Goal: Task Accomplishment & Management: Use online tool/utility

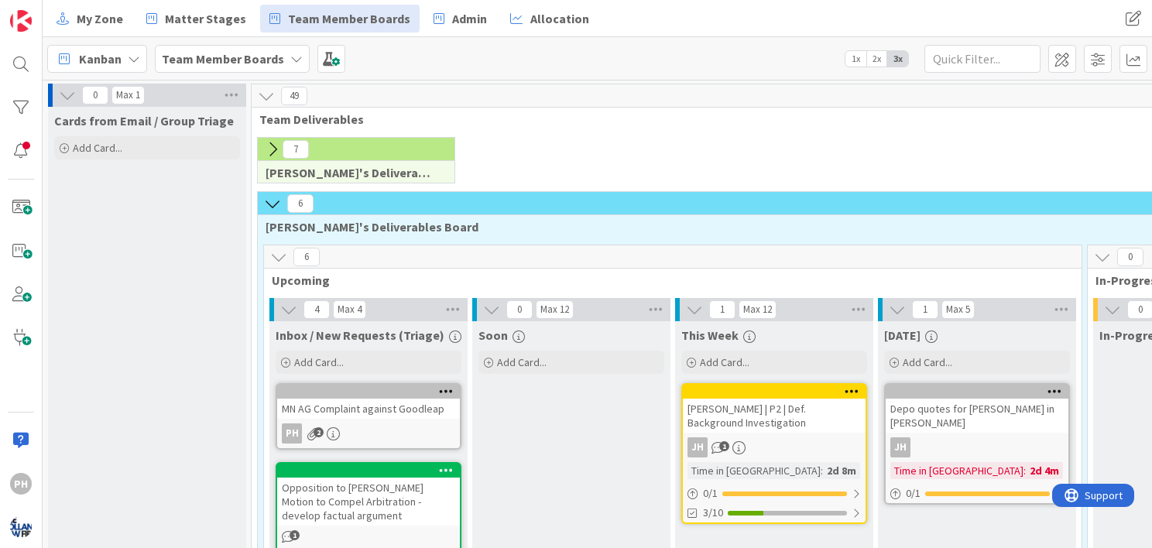
click at [65, 93] on icon at bounding box center [67, 95] width 17 height 17
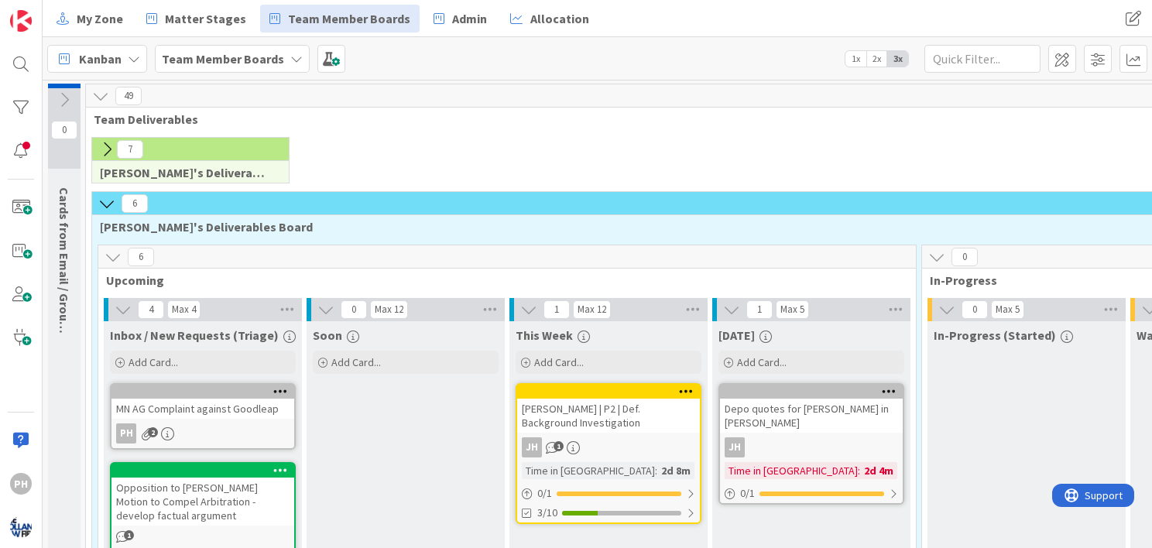
click at [108, 149] on icon at bounding box center [106, 149] width 17 height 17
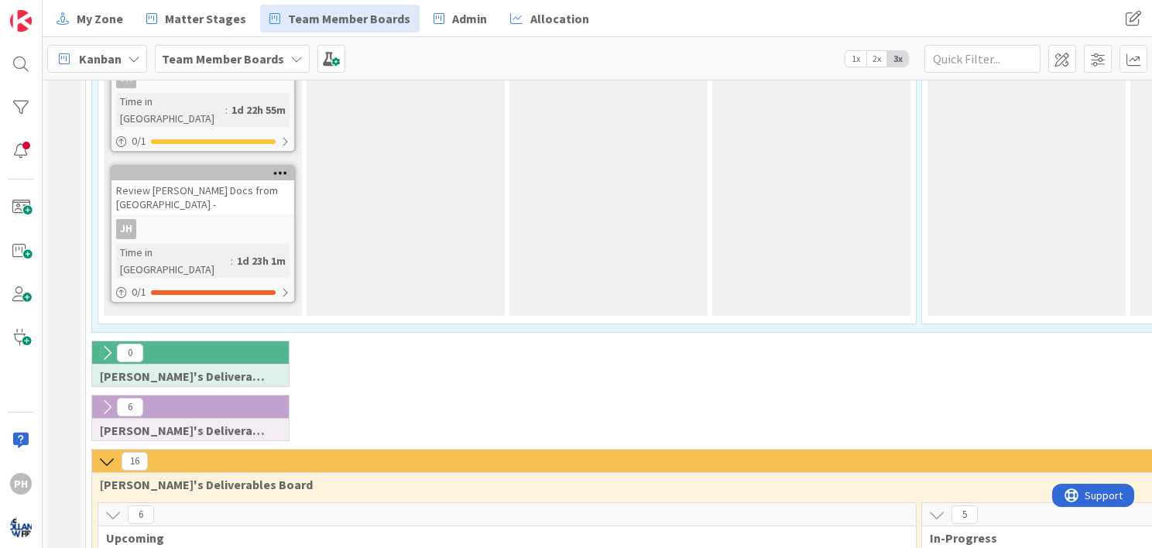
scroll to position [1339, 0]
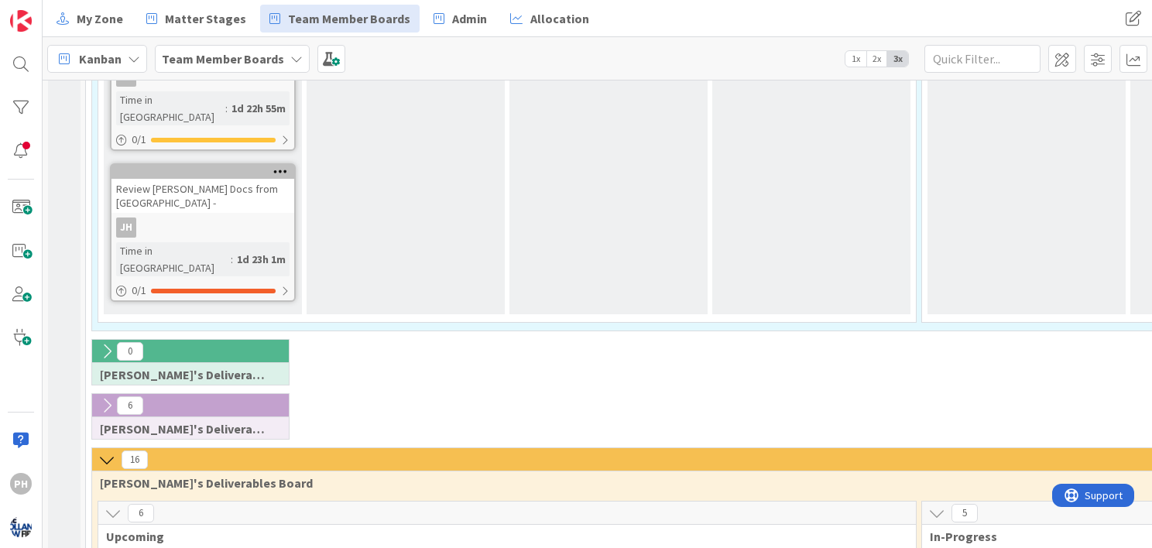
click at [108, 397] on icon at bounding box center [106, 405] width 17 height 17
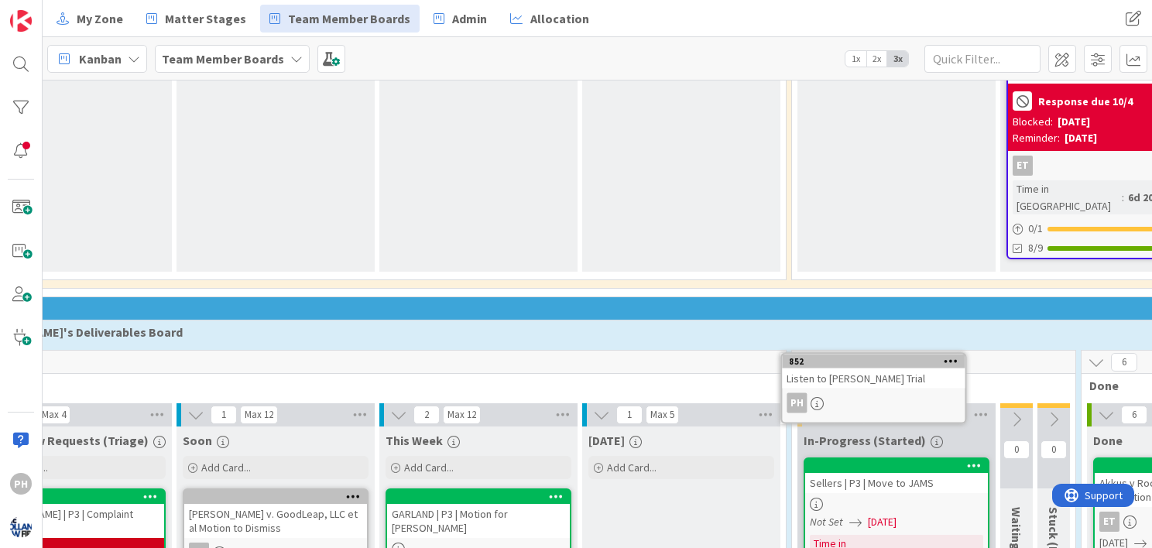
scroll to position [3447, 130]
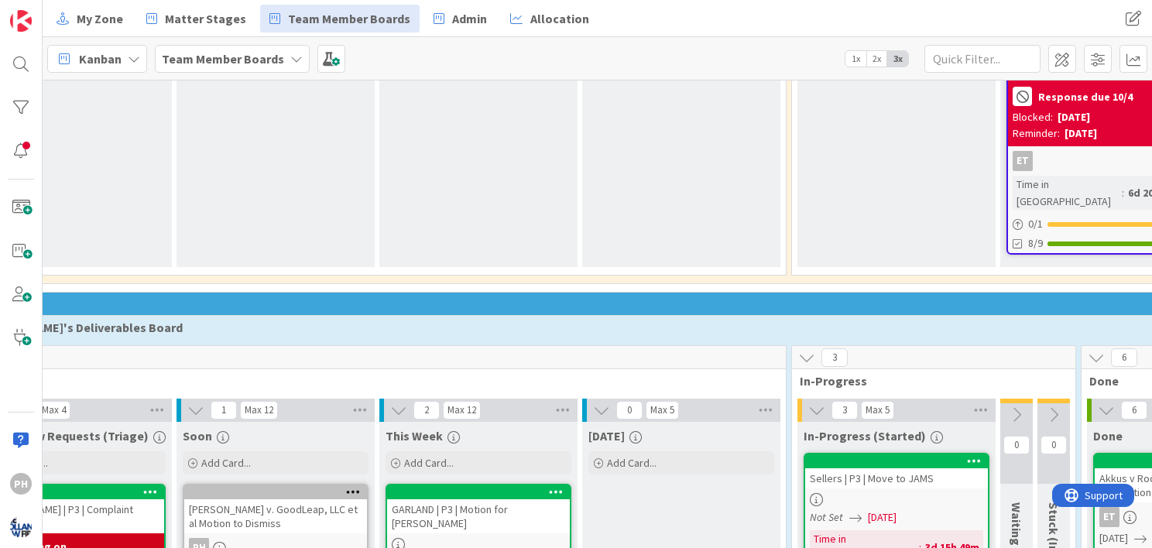
click at [292, 57] on icon at bounding box center [296, 59] width 12 height 12
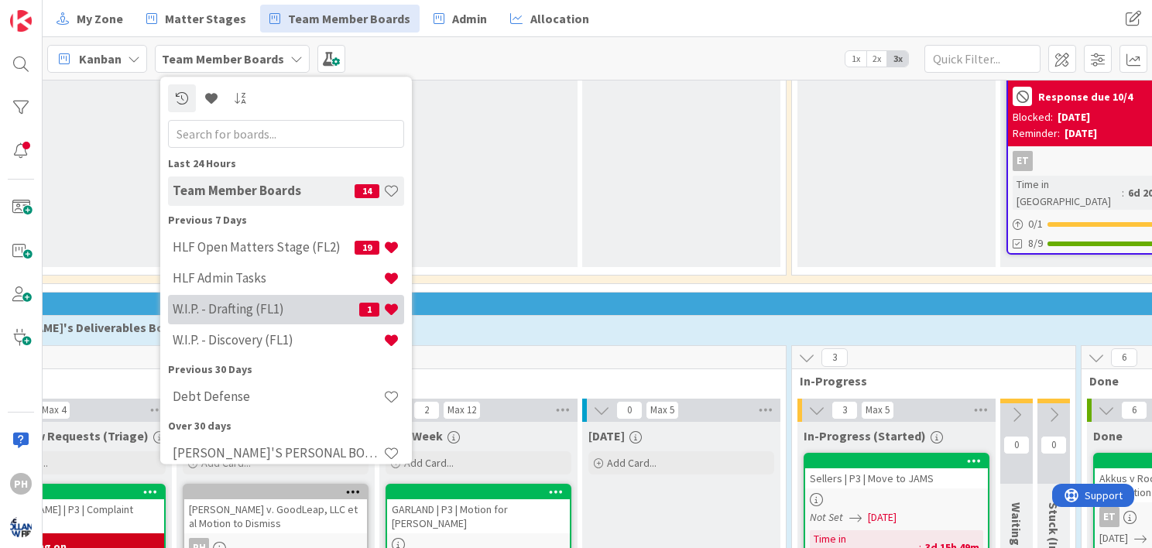
click at [193, 304] on h4 "W.I.P. - Drafting (FL1)" at bounding box center [266, 309] width 187 height 15
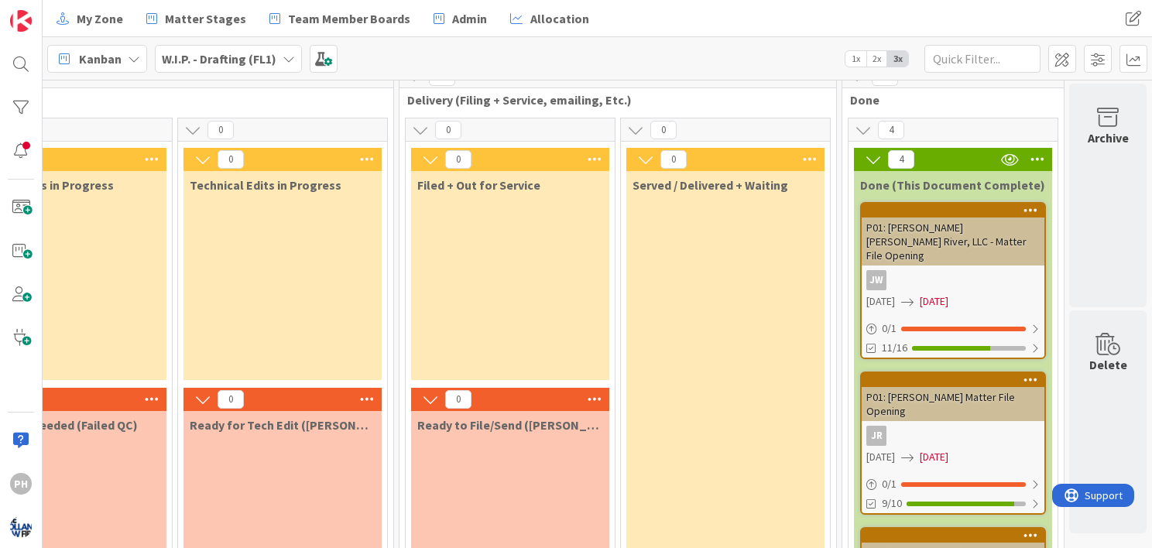
scroll to position [0, 937]
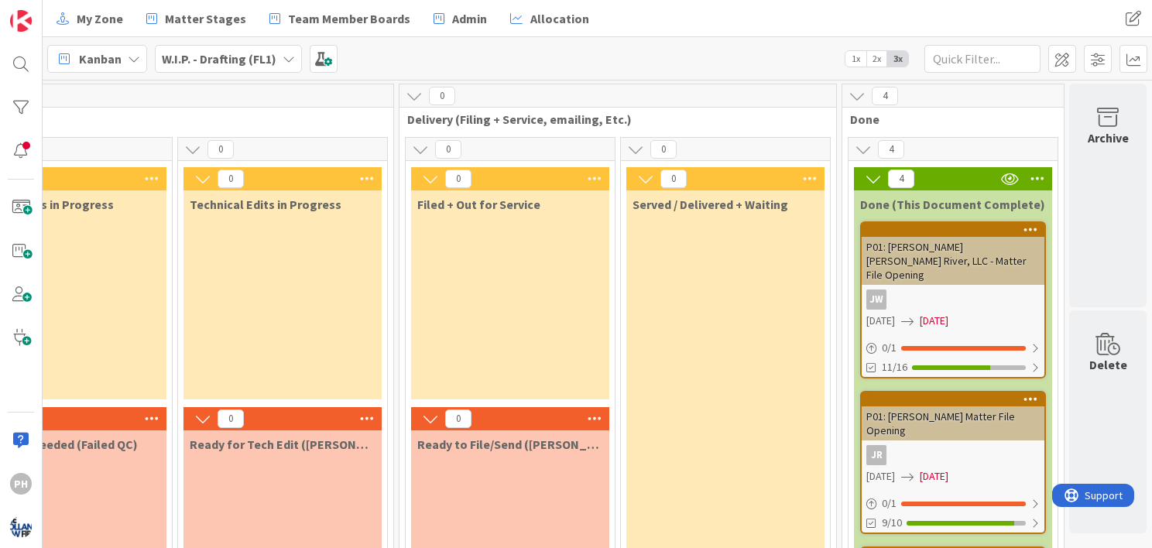
click at [1028, 171] on icon at bounding box center [1037, 178] width 20 height 23
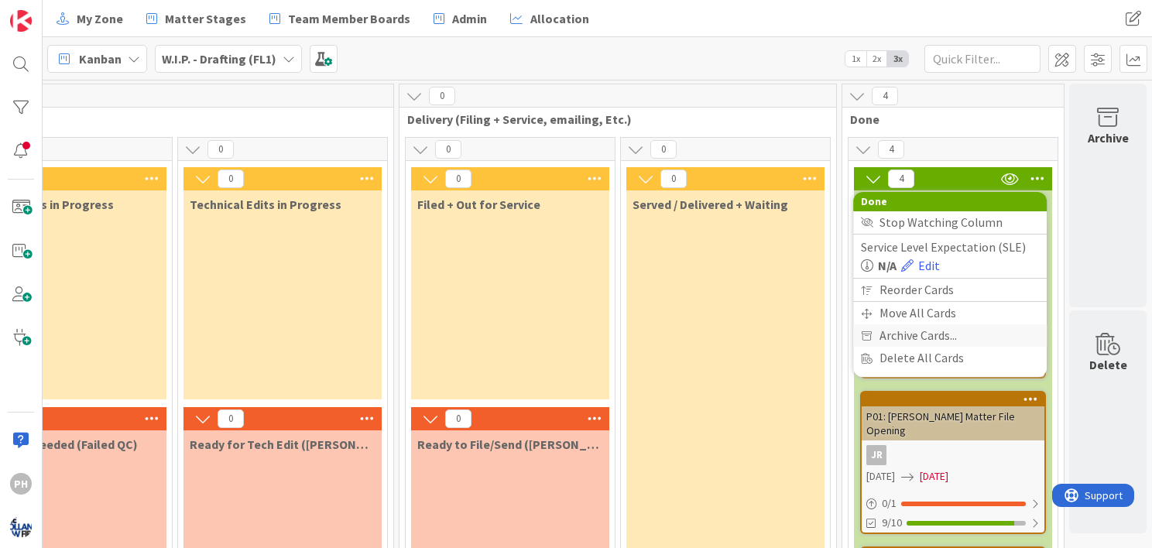
click at [917, 333] on span "Archive Cards..." at bounding box center [917, 335] width 77 height 22
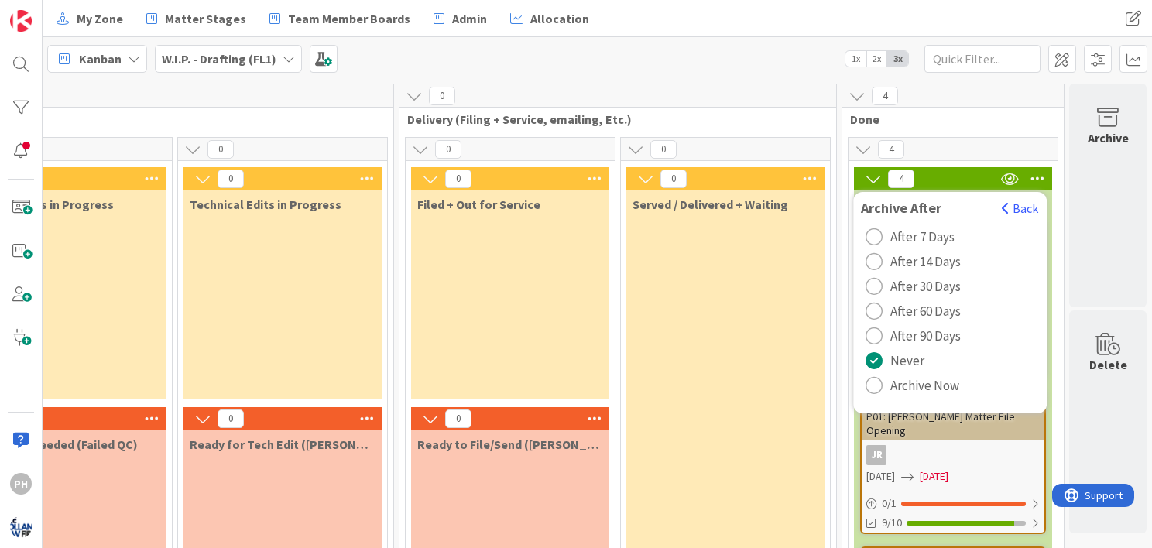
click at [870, 384] on div "radio" at bounding box center [874, 385] width 17 height 17
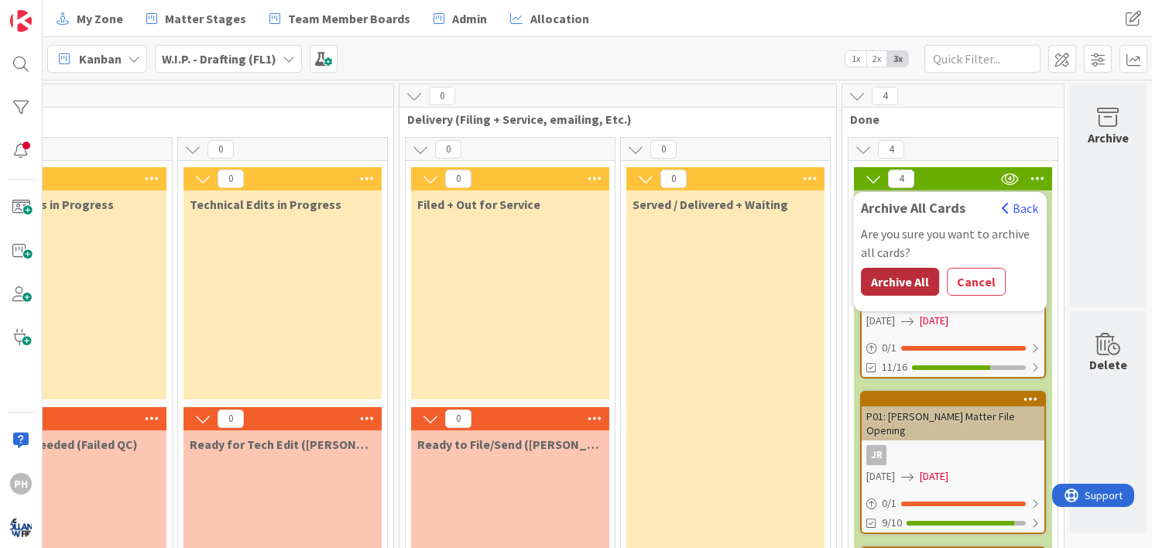
click at [897, 281] on button "Archive All" at bounding box center [900, 282] width 78 height 28
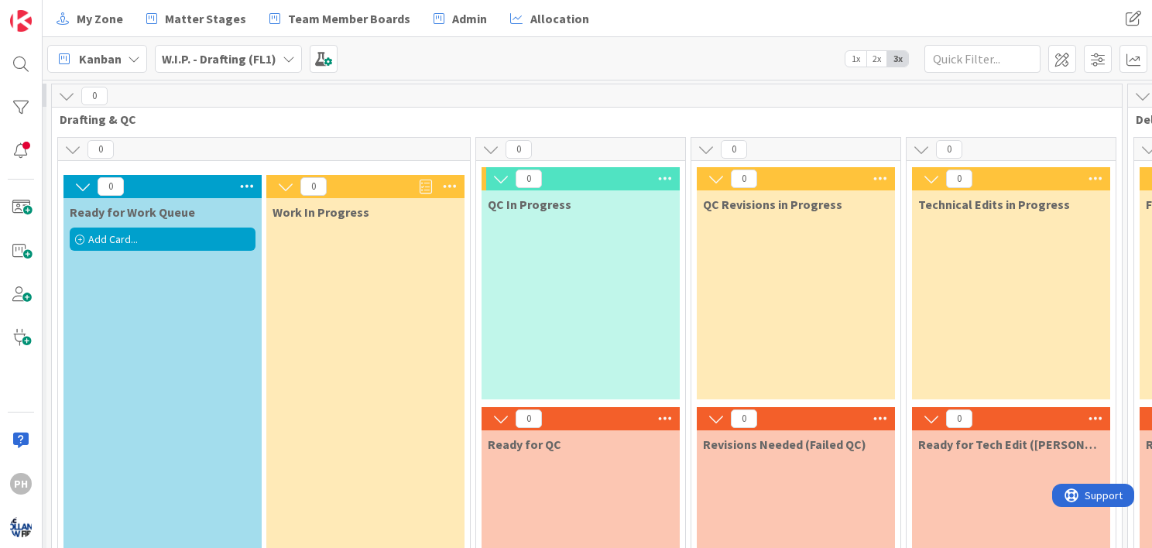
scroll to position [0, 189]
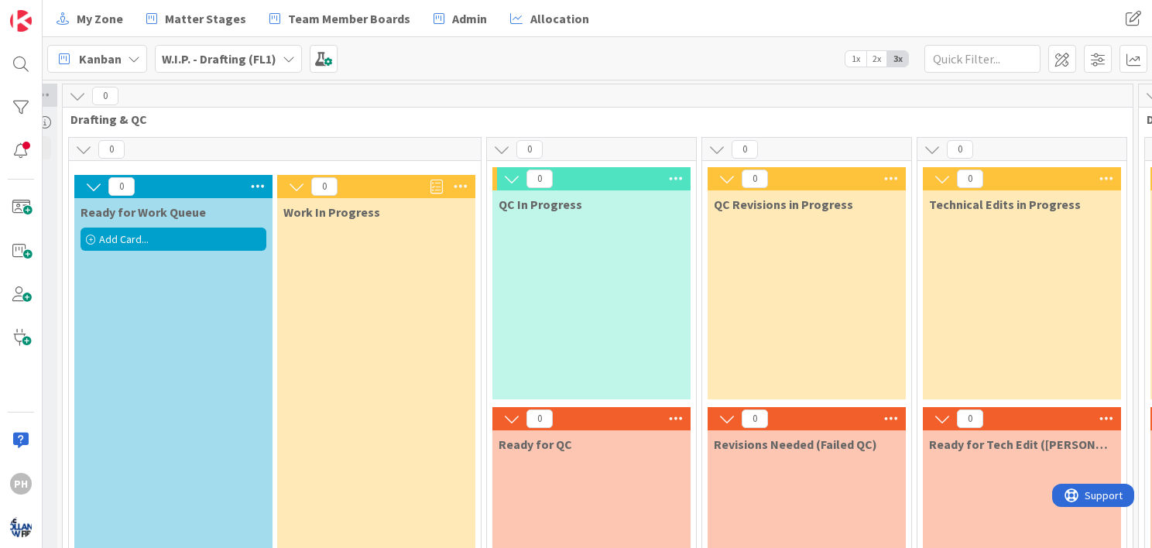
click at [285, 60] on icon at bounding box center [289, 59] width 12 height 12
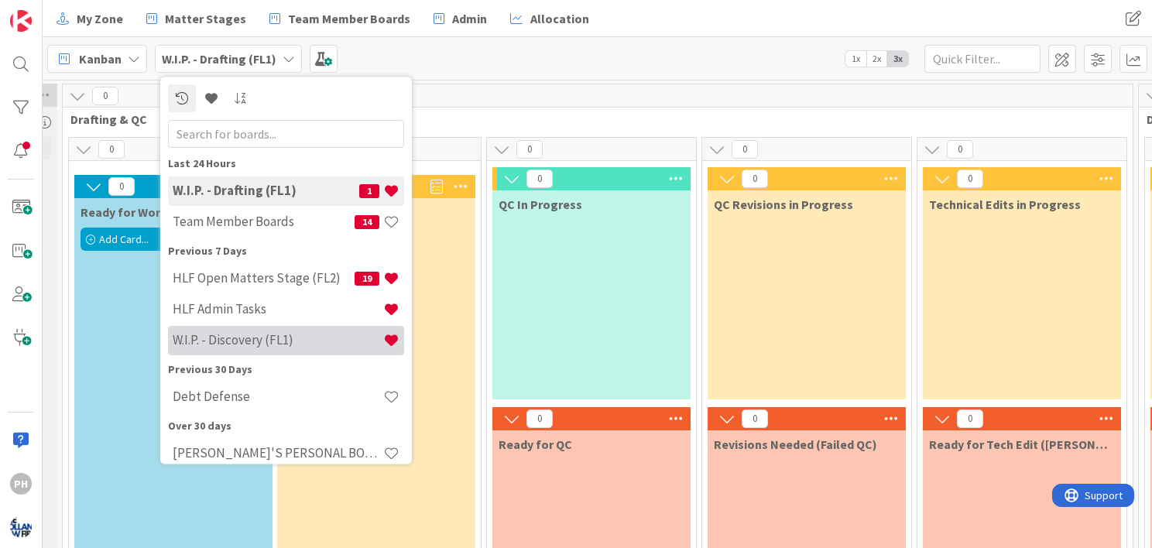
click at [257, 337] on h4 "W.I.P. - Discovery (FL1)" at bounding box center [278, 340] width 211 height 15
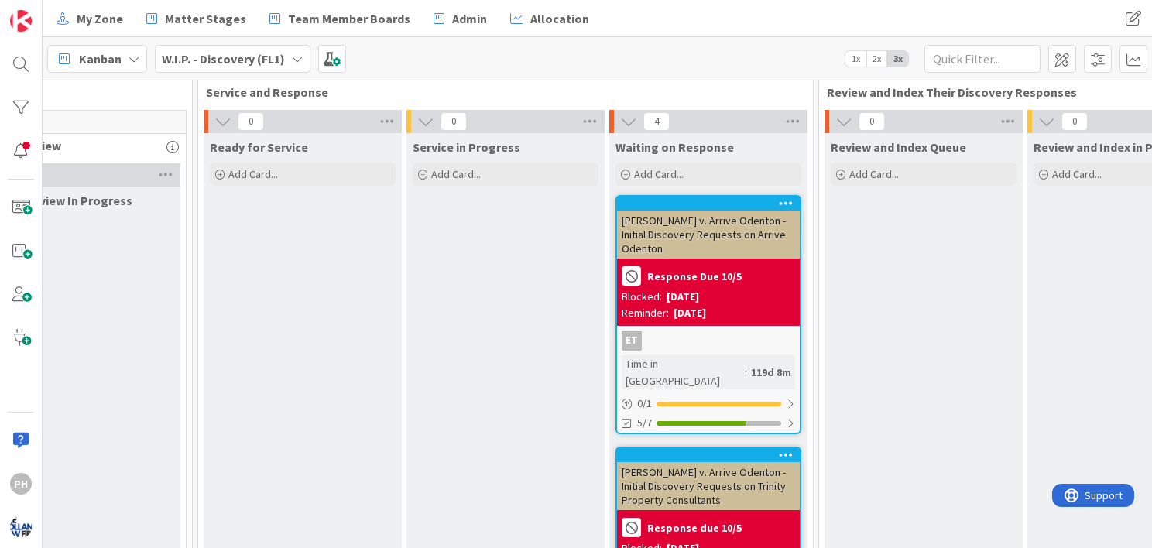
scroll to position [25, 1130]
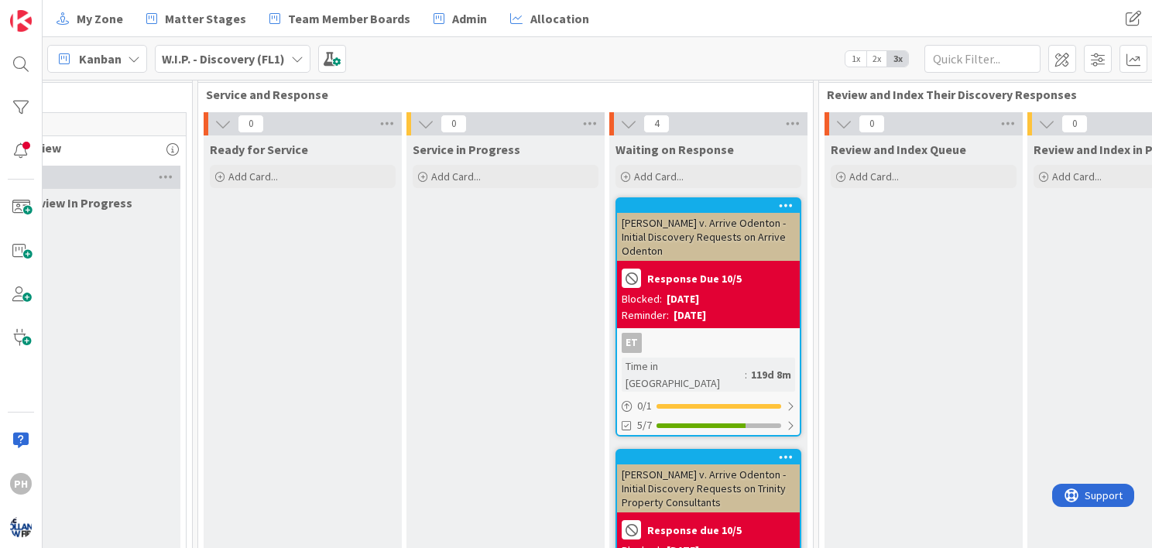
click at [777, 197] on div "[PERSON_NAME] v. Arrive Odenton - Initial Discovery Requests on Arrive Odenton …" at bounding box center [708, 316] width 186 height 239
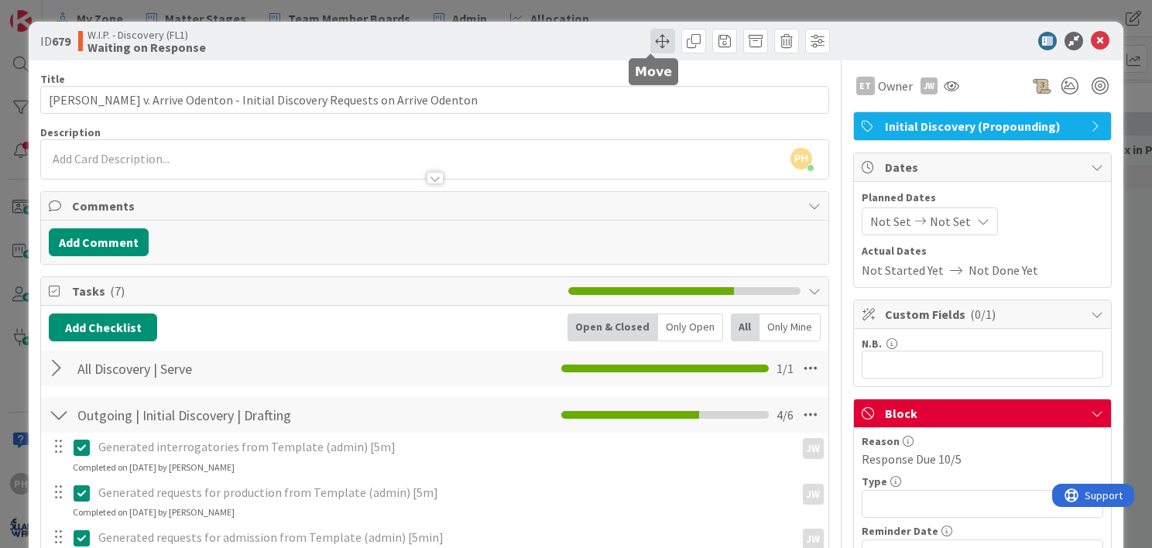
click at [650, 39] on span at bounding box center [662, 41] width 25 height 25
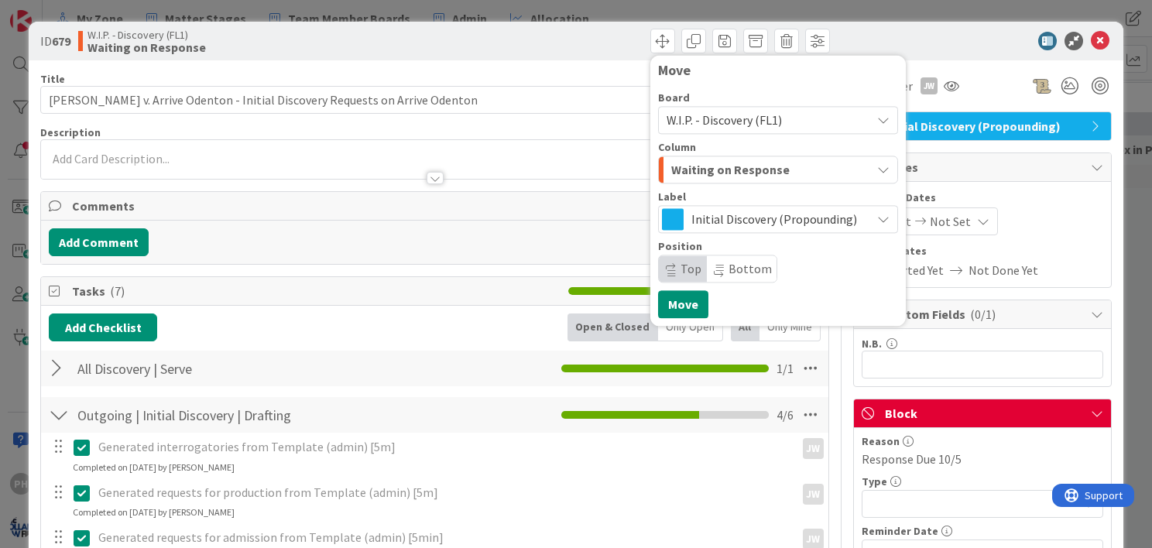
click at [766, 123] on span "W.I.P. - Discovery (FL1)" at bounding box center [724, 119] width 115 height 15
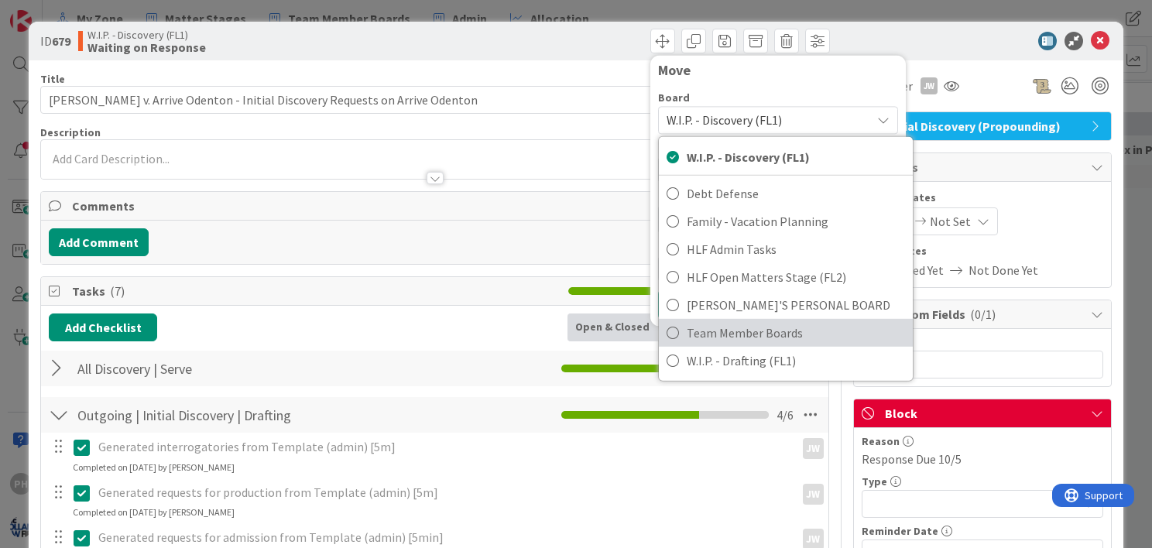
click at [708, 344] on span "Team Member Boards" at bounding box center [796, 332] width 218 height 23
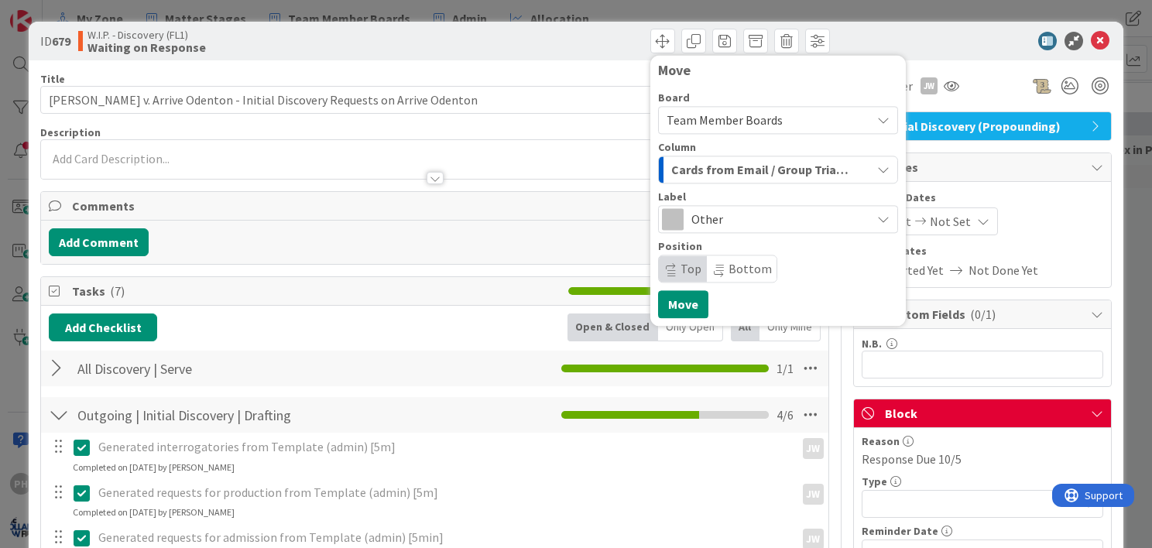
click at [811, 170] on span "Cards from Email / Group Triage" at bounding box center [760, 169] width 178 height 20
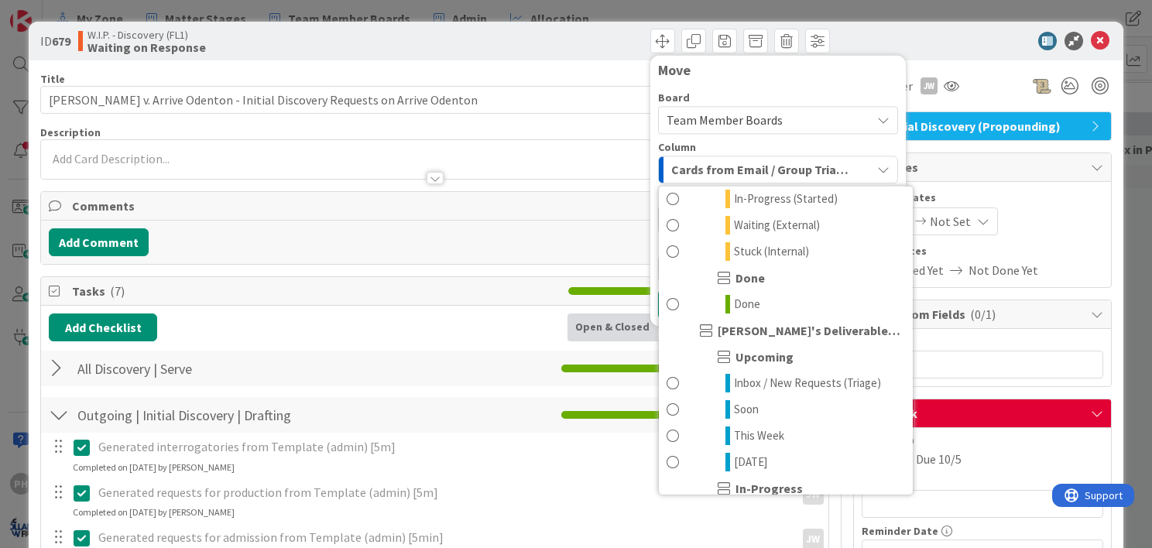
scroll to position [1279, 0]
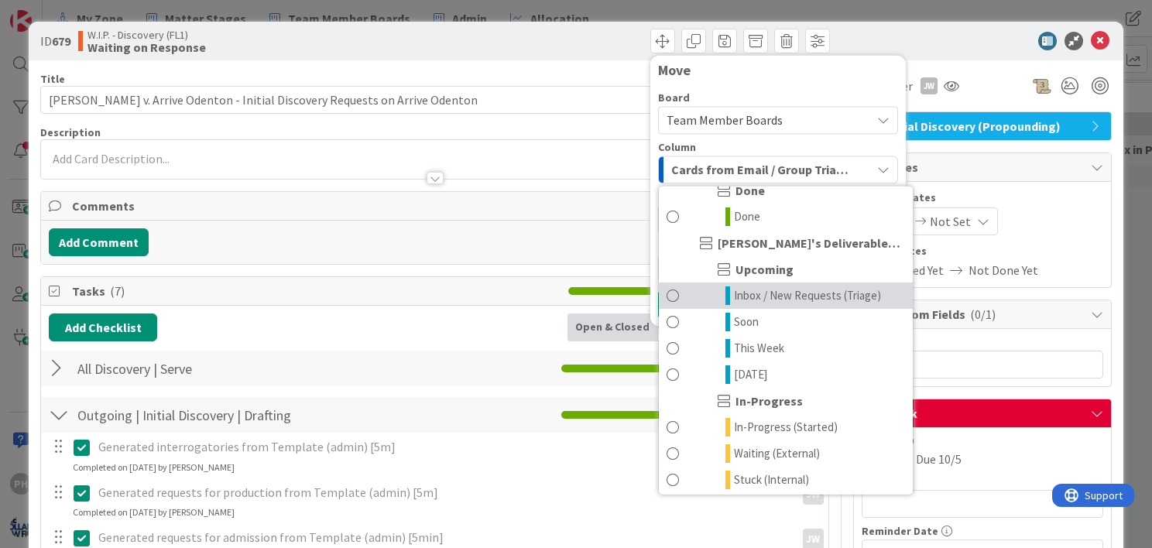
click at [667, 296] on span at bounding box center [673, 295] width 12 height 19
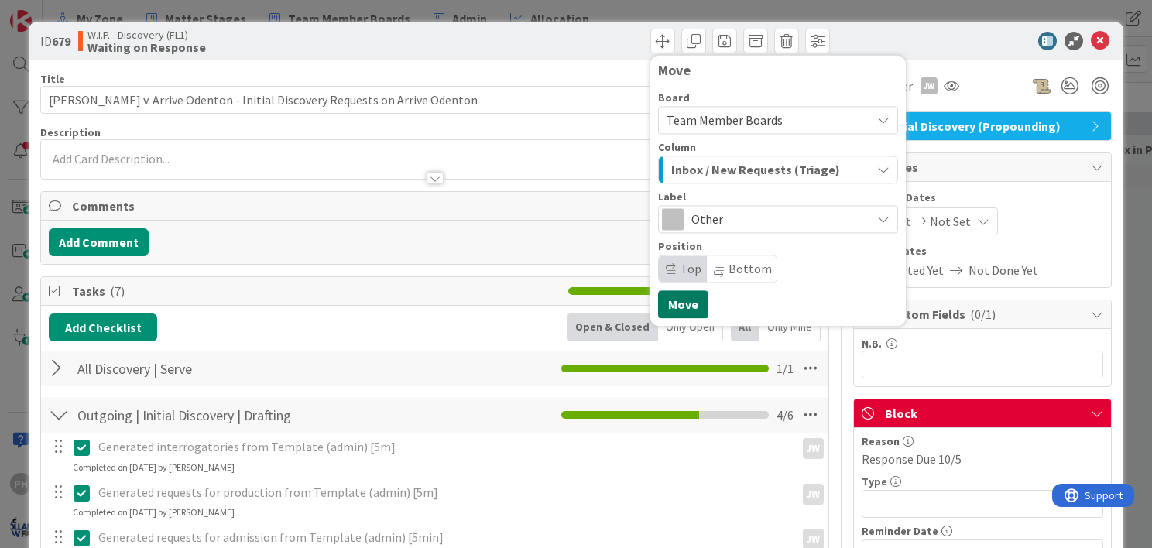
click at [663, 297] on button "Move" at bounding box center [683, 304] width 50 height 28
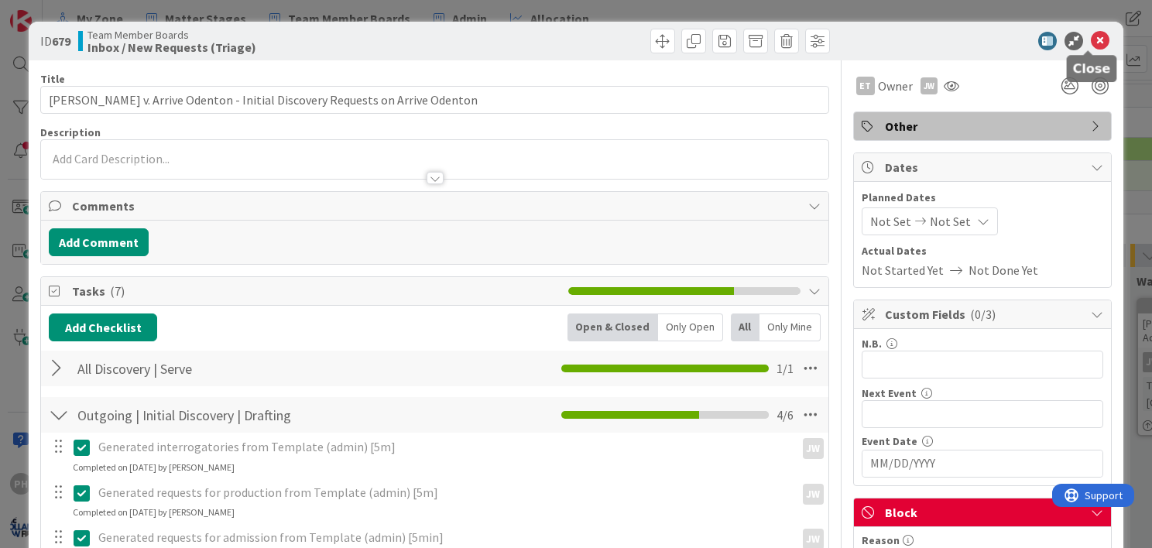
click at [1091, 43] on icon at bounding box center [1100, 41] width 19 height 19
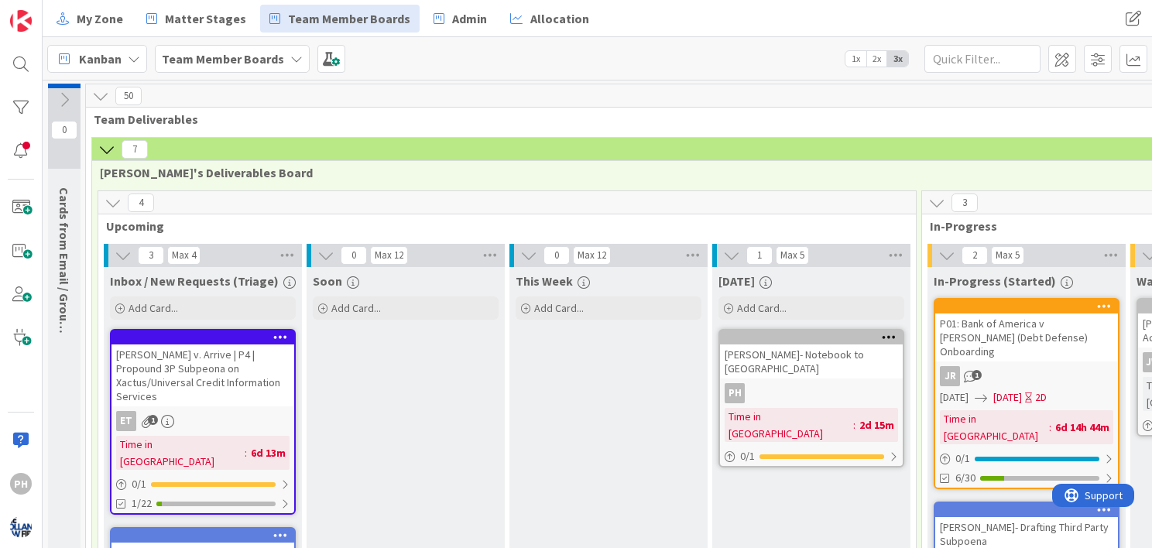
click at [266, 60] on b "Team Member Boards" at bounding box center [223, 58] width 122 height 15
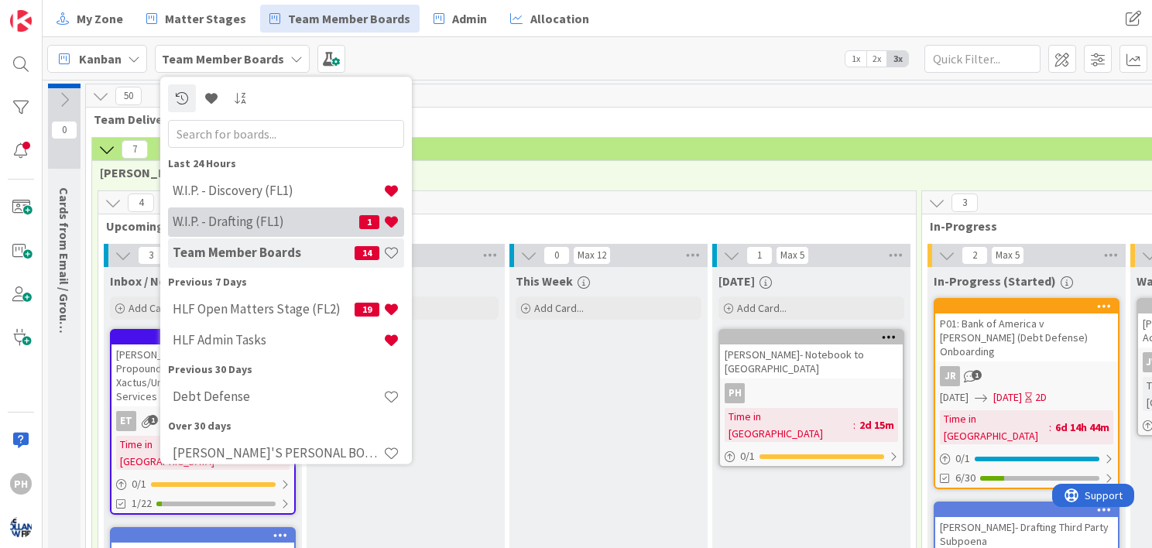
click at [226, 216] on h4 "W.I.P. - Drafting (FL1)" at bounding box center [266, 221] width 187 height 15
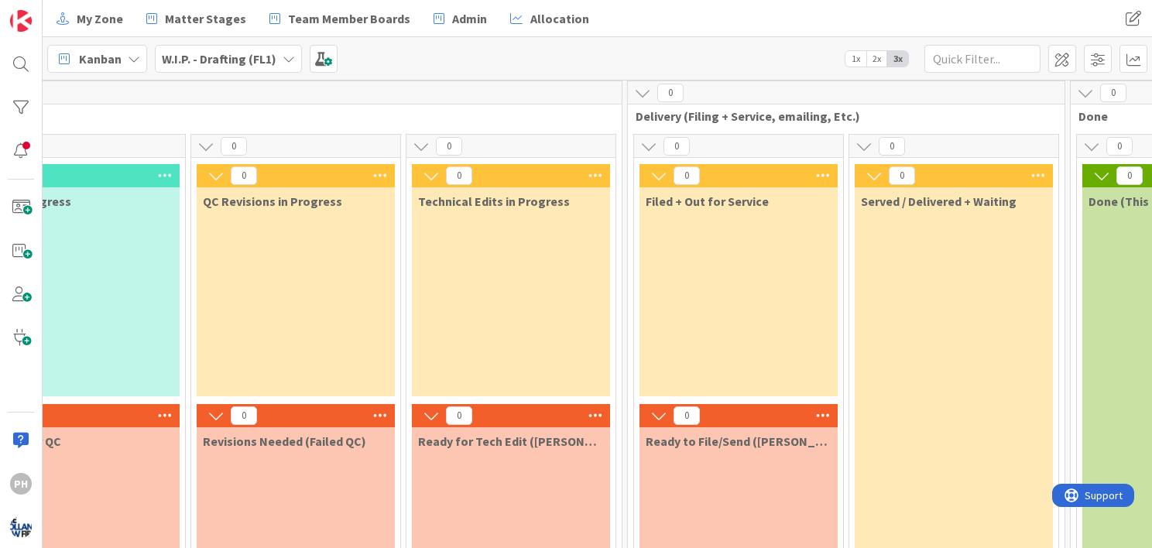
scroll to position [3, 694]
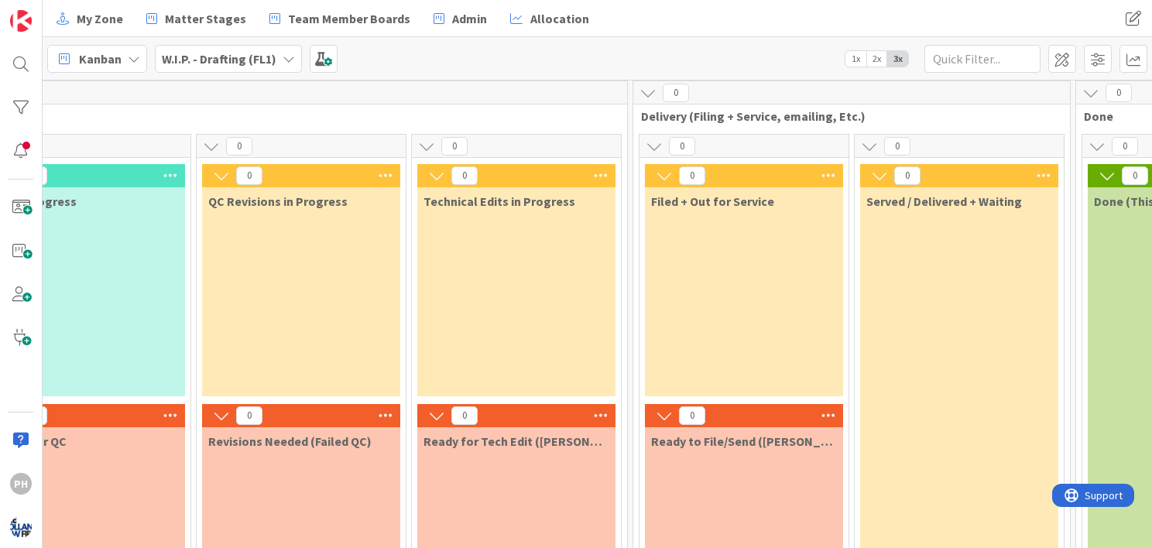
click at [283, 60] on icon at bounding box center [289, 59] width 12 height 12
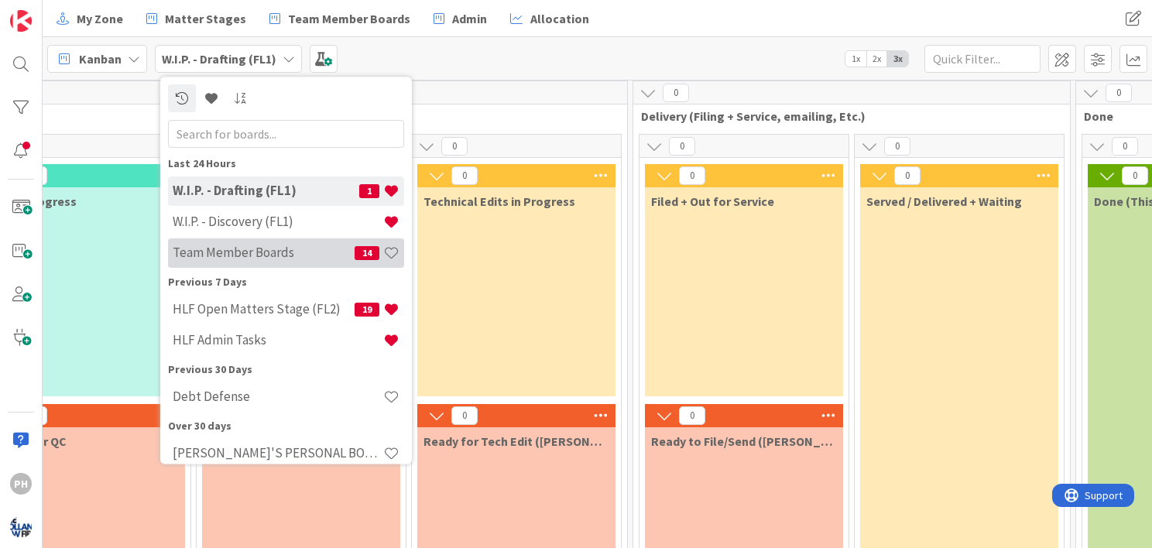
click at [269, 251] on h4 "Team Member Boards" at bounding box center [264, 252] width 182 height 15
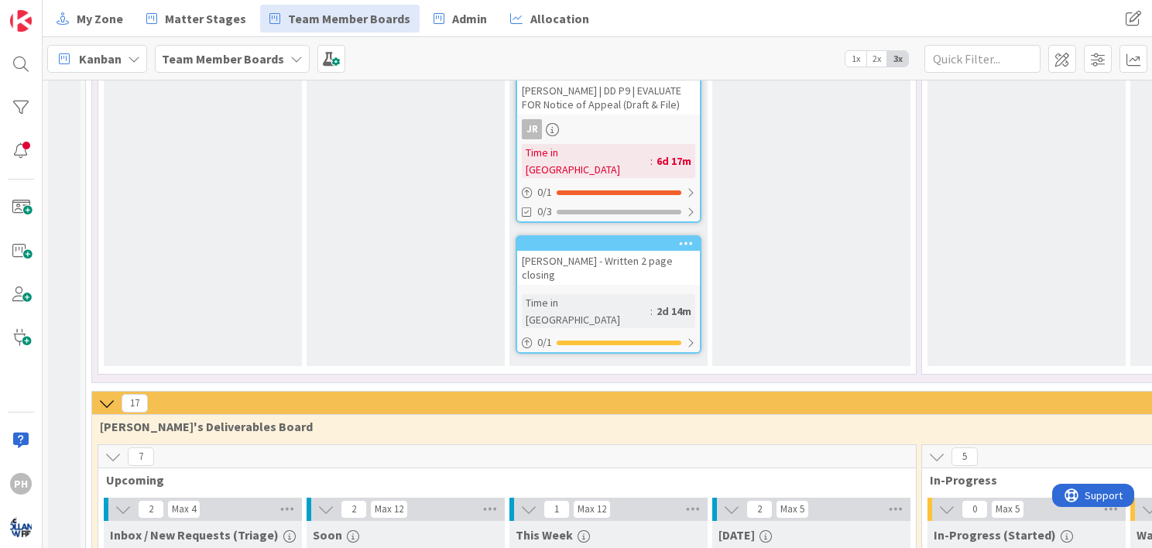
scroll to position [1948, 0]
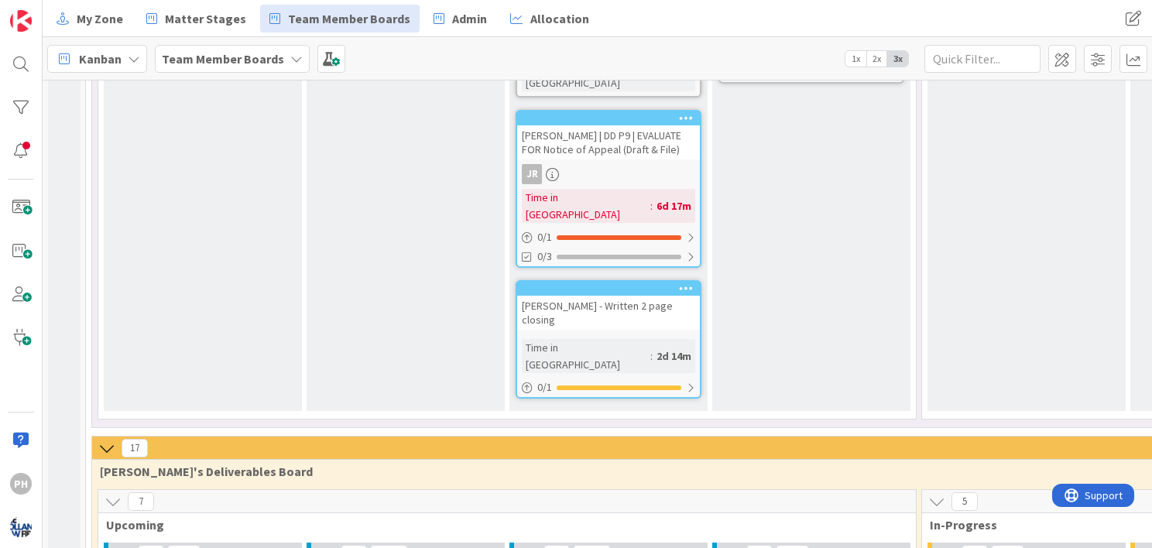
click at [290, 62] on icon at bounding box center [296, 59] width 12 height 12
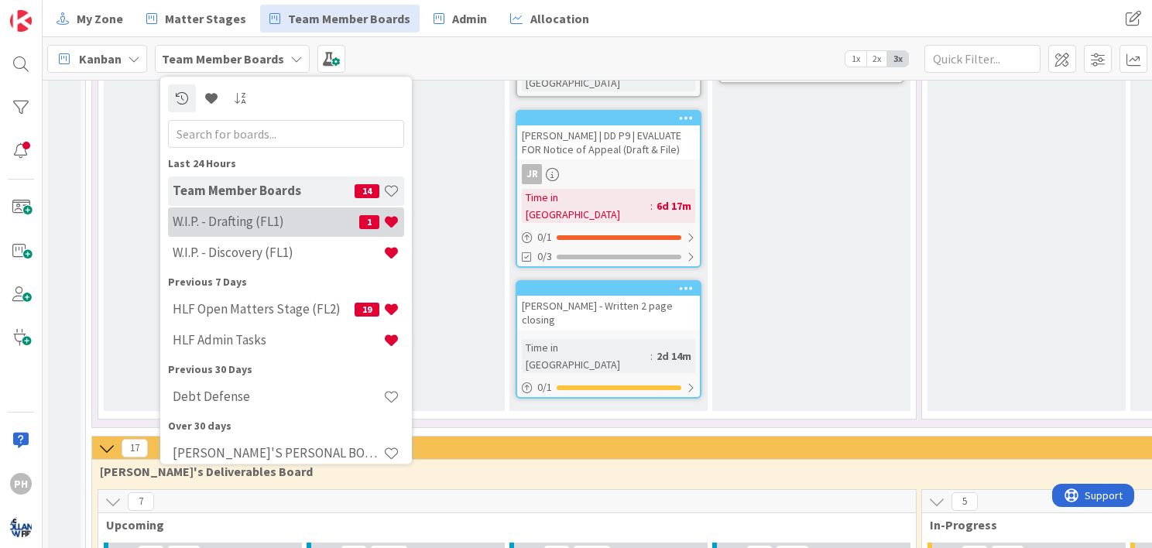
click at [239, 219] on h4 "W.I.P. - Drafting (FL1)" at bounding box center [266, 221] width 187 height 15
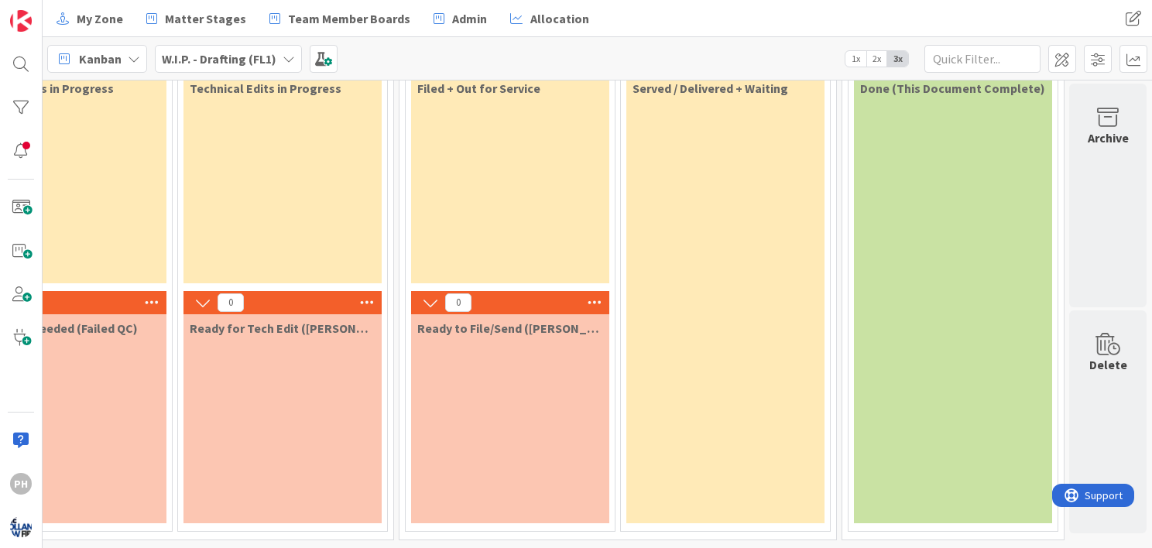
scroll to position [0, 937]
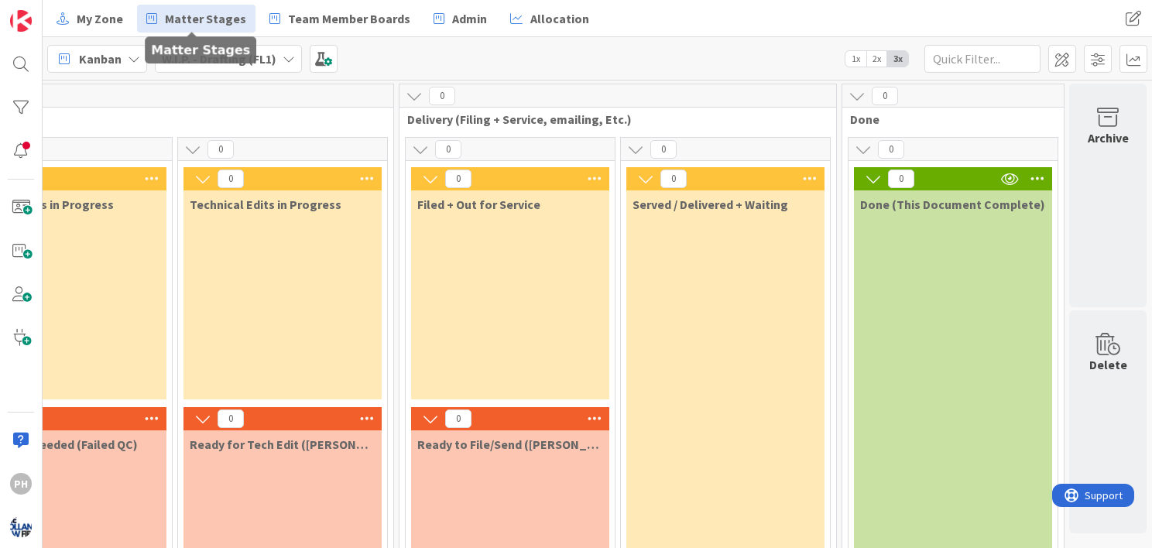
click at [165, 15] on span "Matter Stages" at bounding box center [205, 18] width 81 height 19
